Goal: Task Accomplishment & Management: Manage account settings

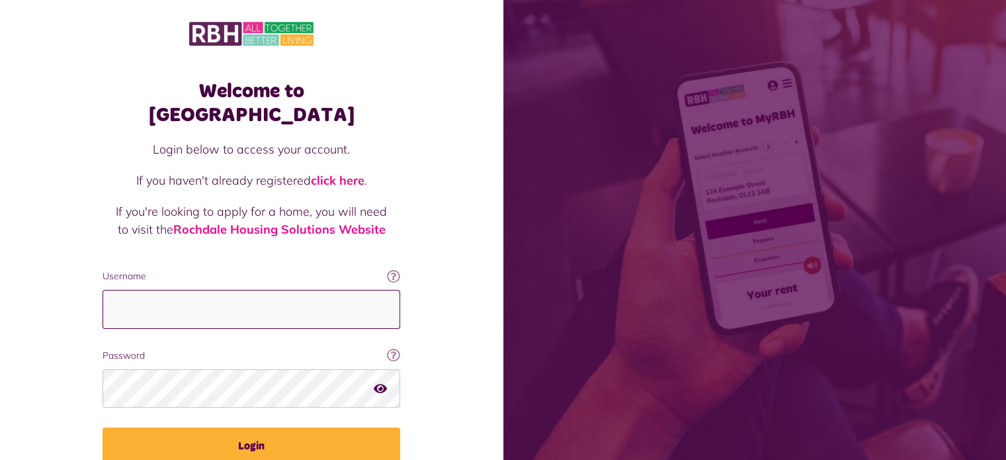
click at [239, 291] on input "Username" at bounding box center [252, 309] width 298 height 39
type input "**********"
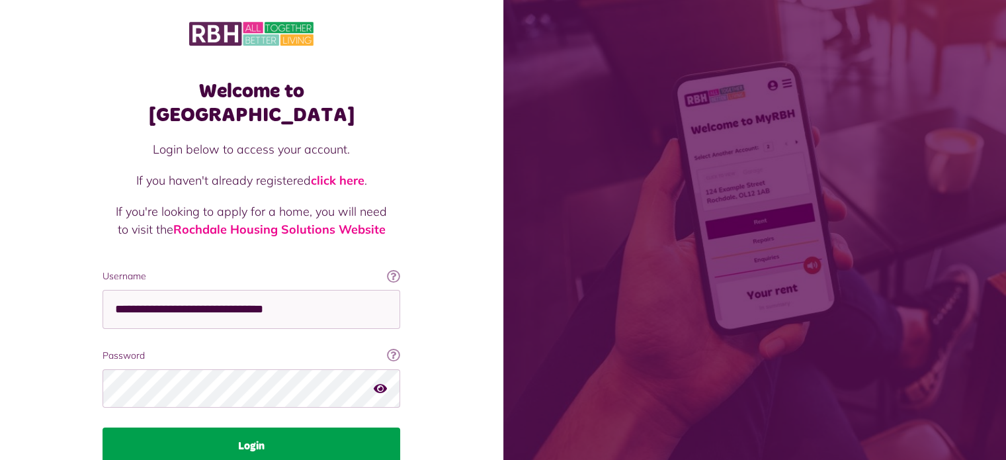
click at [298, 429] on button "Login" at bounding box center [252, 445] width 298 height 37
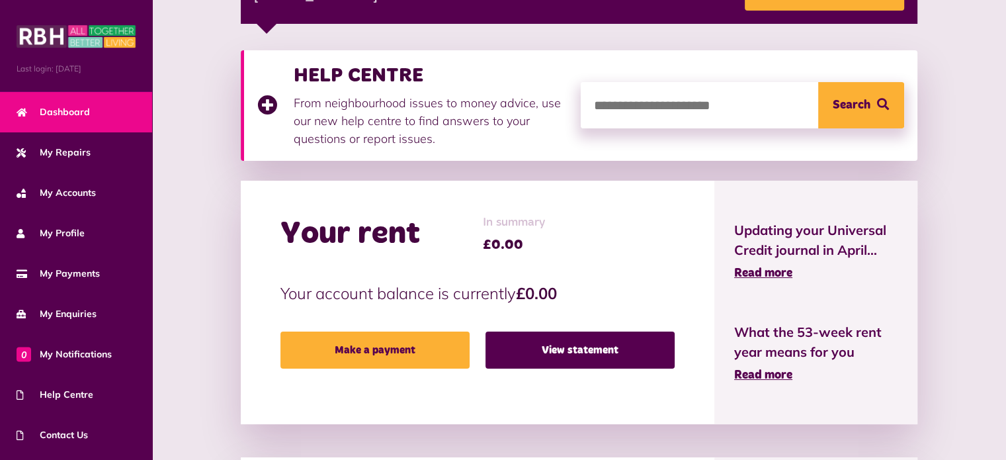
scroll to position [241, 0]
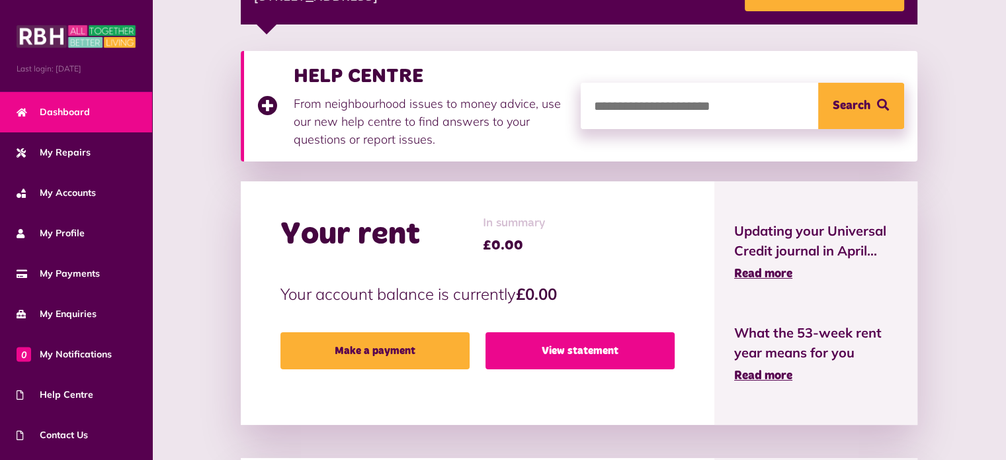
click at [580, 354] on link "View statement" at bounding box center [580, 350] width 189 height 37
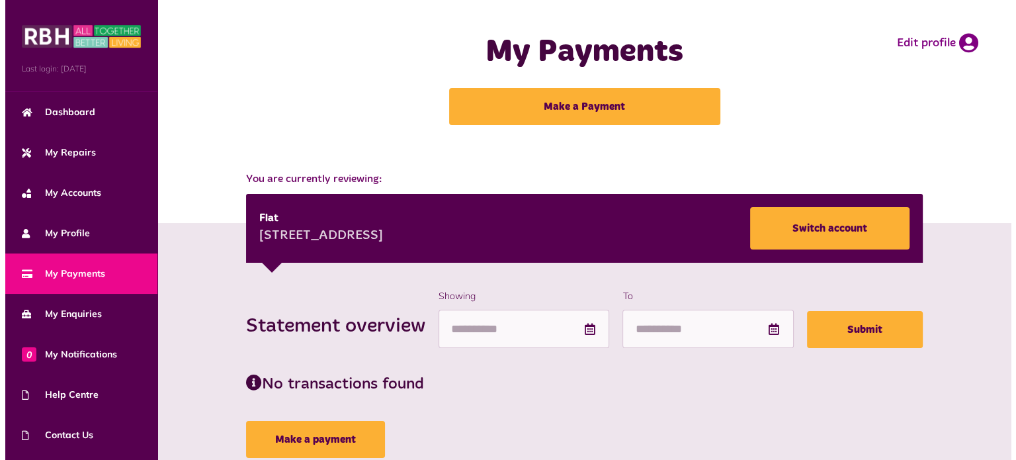
scroll to position [43, 0]
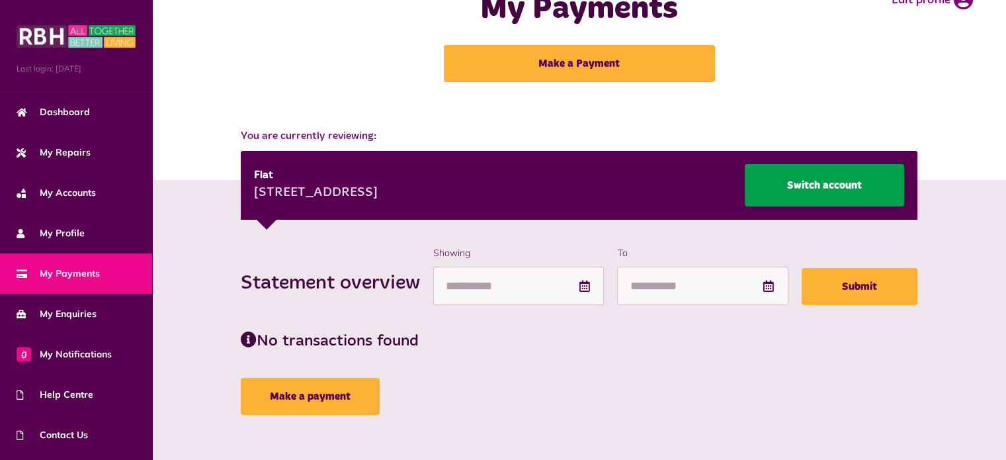
click at [831, 192] on link "Switch account" at bounding box center [824, 185] width 159 height 42
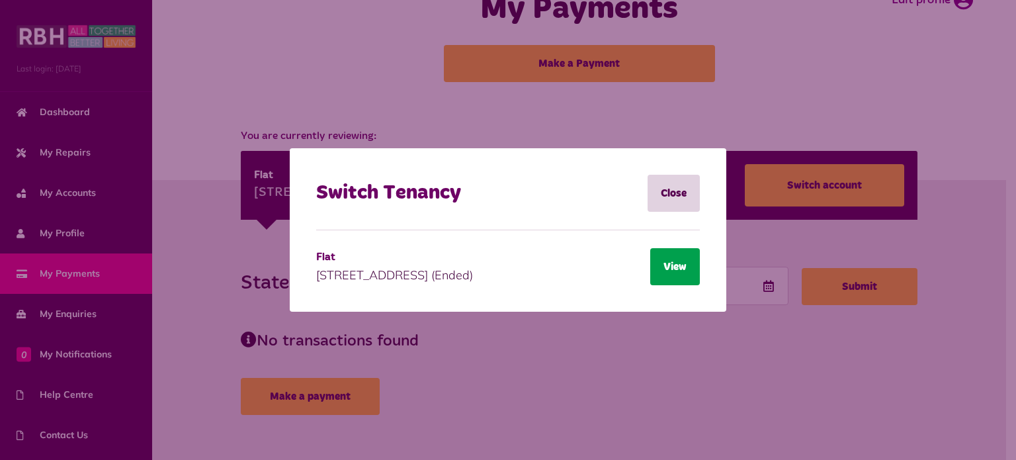
click at [683, 255] on button "View" at bounding box center [675, 266] width 50 height 37
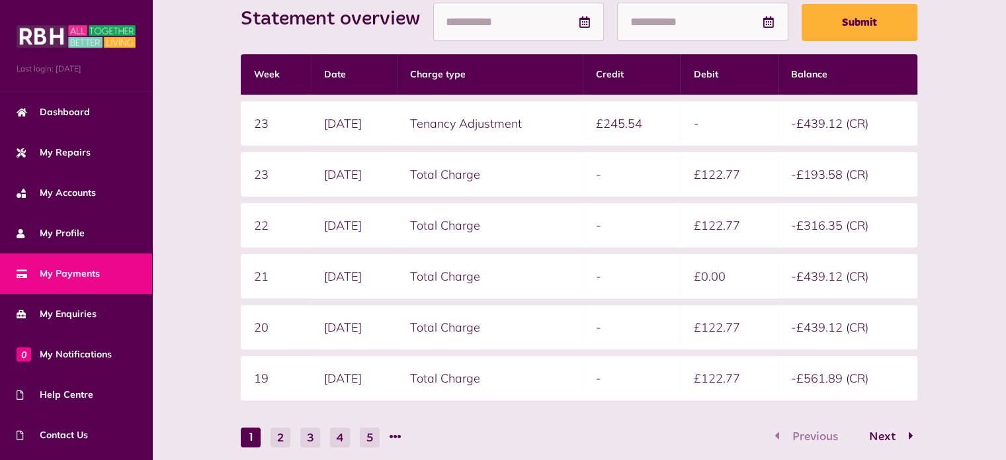
scroll to position [402, 0]
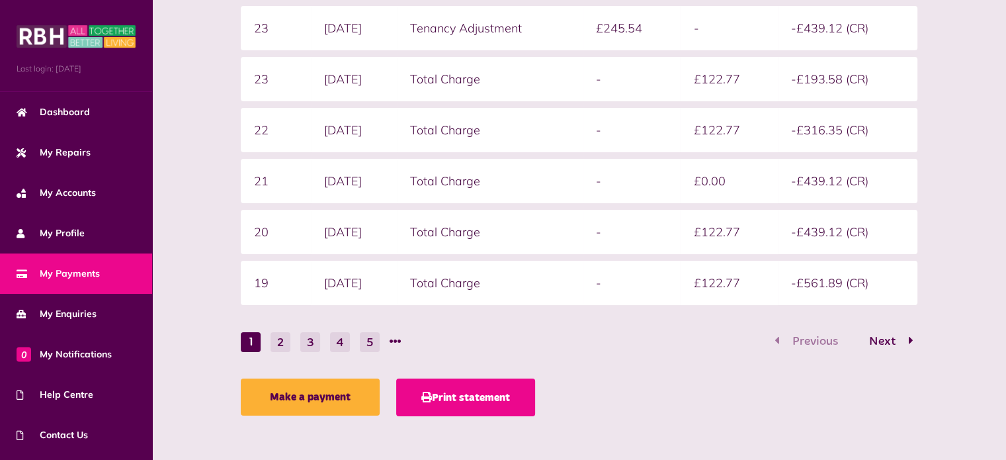
click at [484, 400] on button "Print statement" at bounding box center [465, 397] width 139 height 38
click at [445, 388] on button "Print statement" at bounding box center [465, 397] width 139 height 38
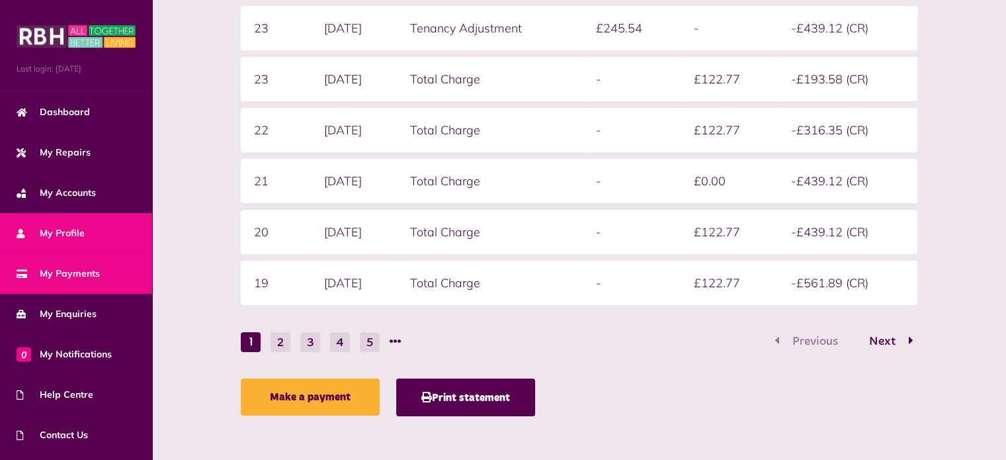
click at [43, 226] on span "My Profile" at bounding box center [51, 233] width 68 height 14
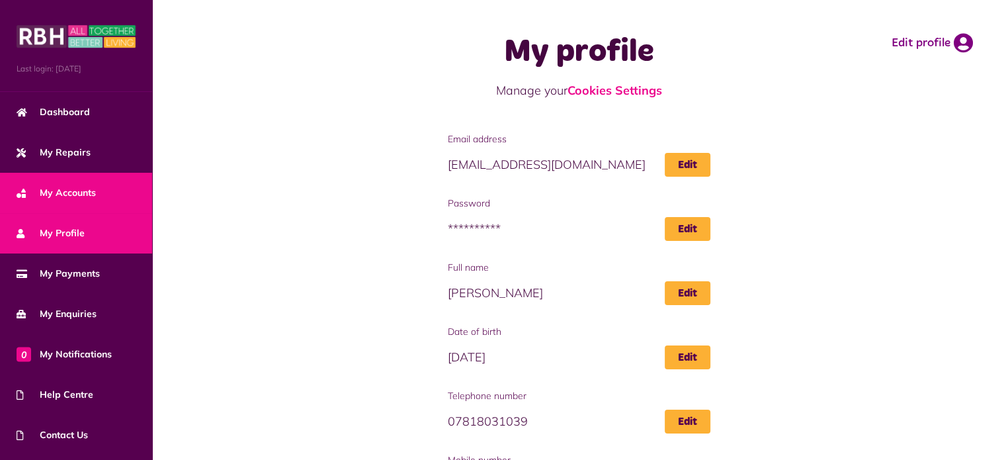
click at [69, 181] on link "My Accounts" at bounding box center [76, 193] width 152 height 40
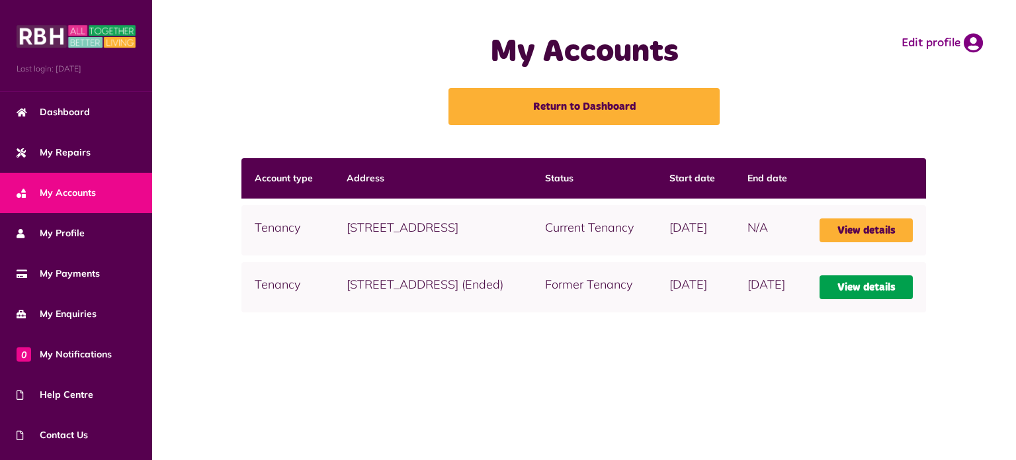
click at [863, 299] on link "View details" at bounding box center [867, 287] width 94 height 24
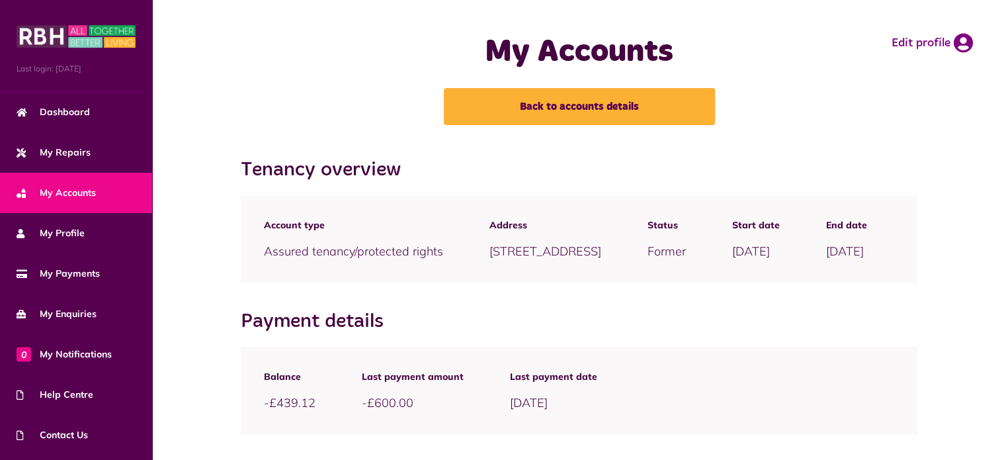
click at [108, 191] on link "My Accounts" at bounding box center [76, 193] width 152 height 40
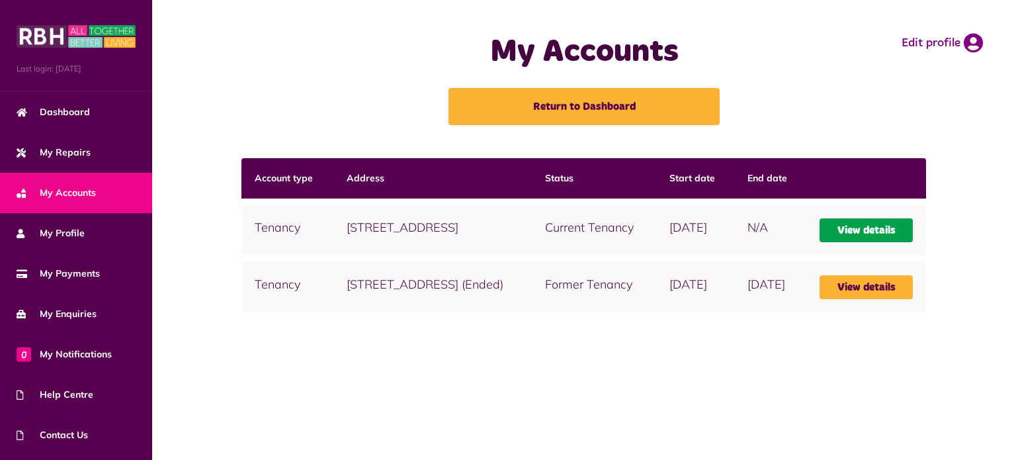
click at [878, 242] on link "View details" at bounding box center [867, 230] width 94 height 24
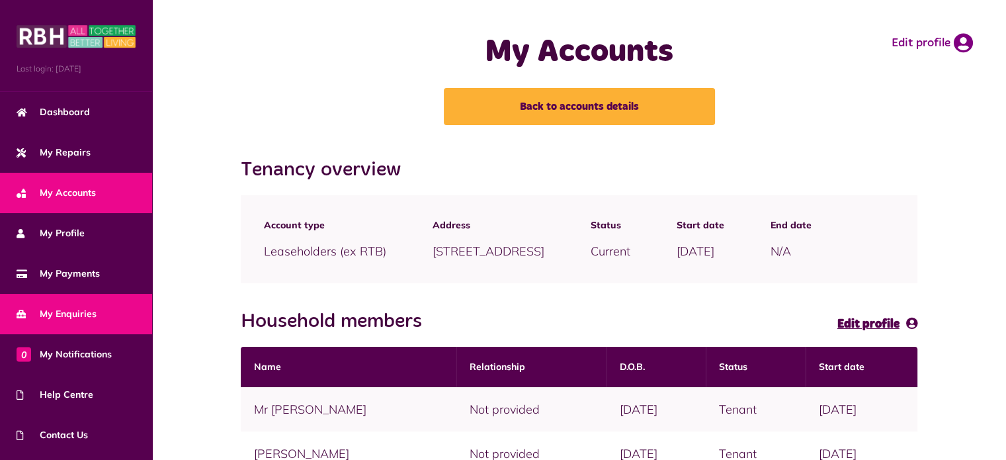
scroll to position [75, 0]
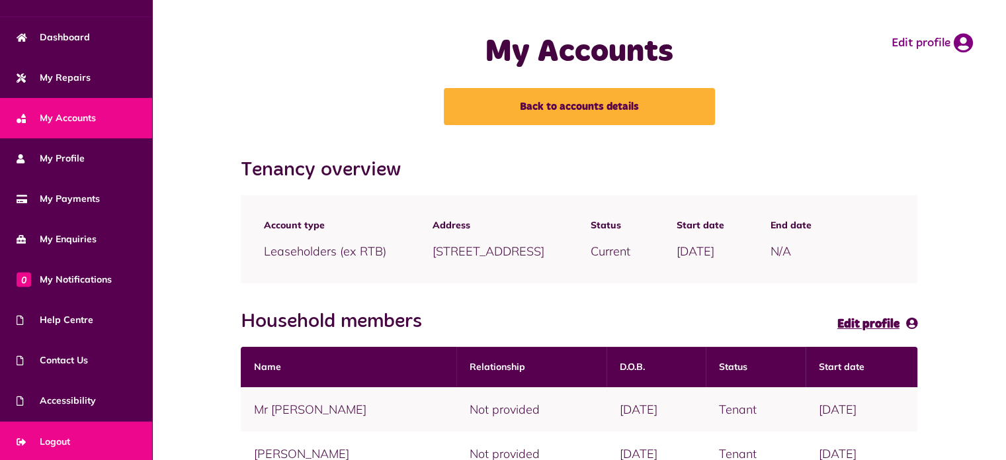
click at [70, 435] on span "Logout" at bounding box center [44, 442] width 54 height 14
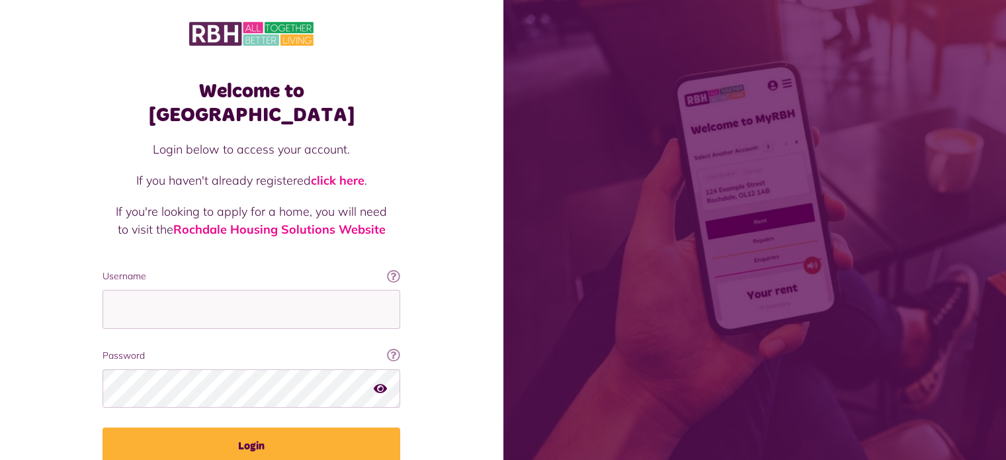
scroll to position [48, 0]
